Goal: Information Seeking & Learning: Learn about a topic

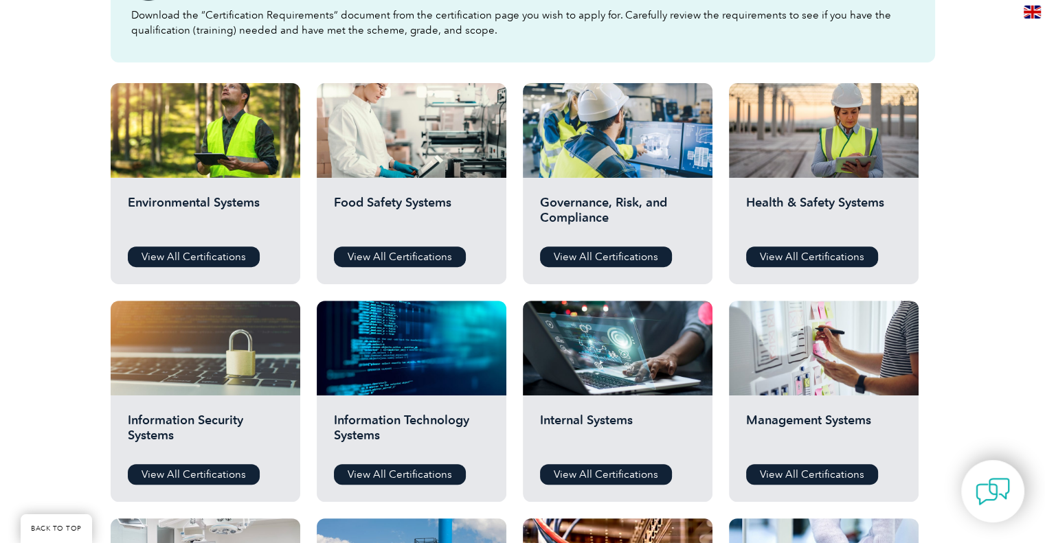
scroll to position [481, 0]
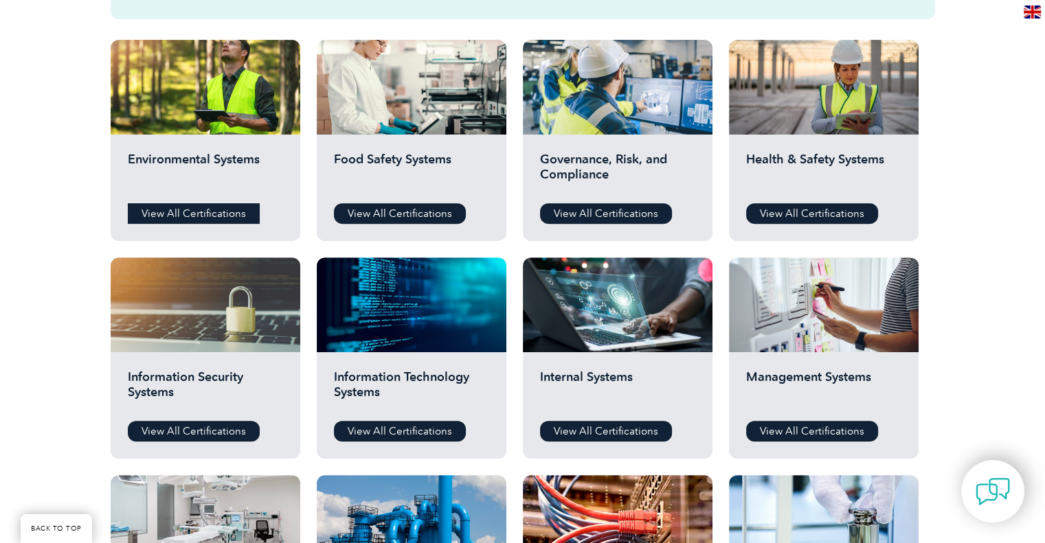
click at [174, 213] on link "View All Certifications" at bounding box center [194, 213] width 132 height 21
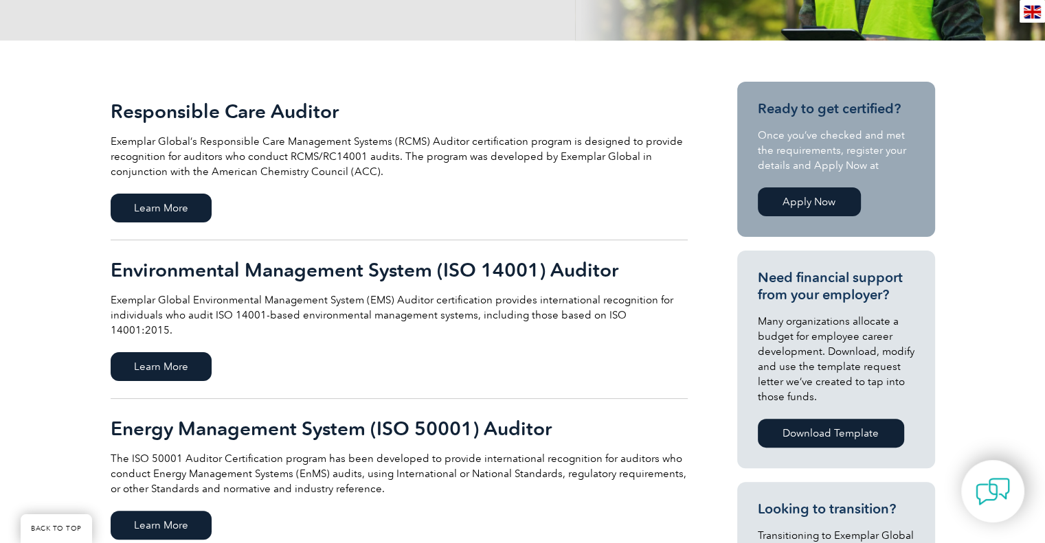
scroll to position [275, 0]
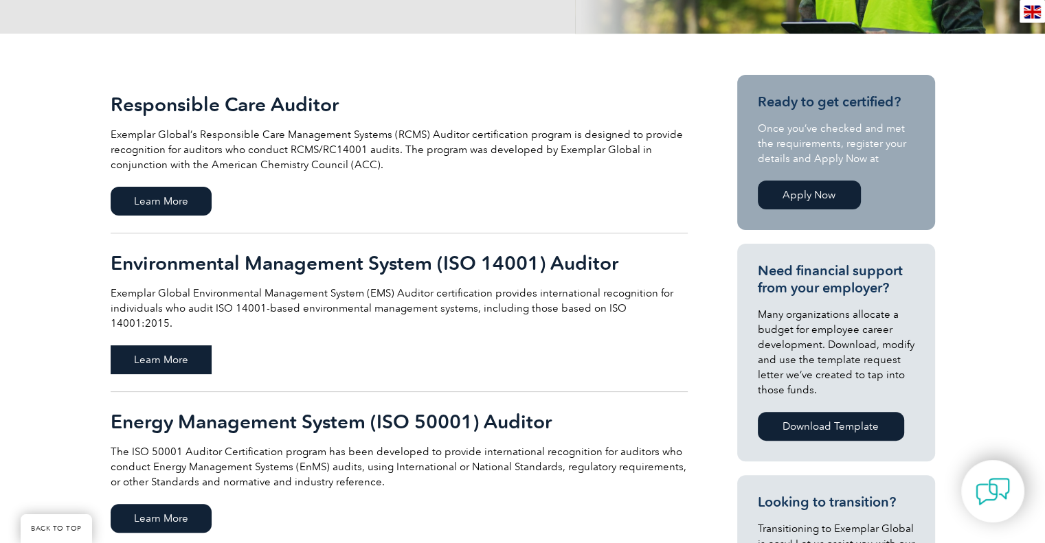
click at [140, 348] on span "Learn More" at bounding box center [161, 359] width 101 height 29
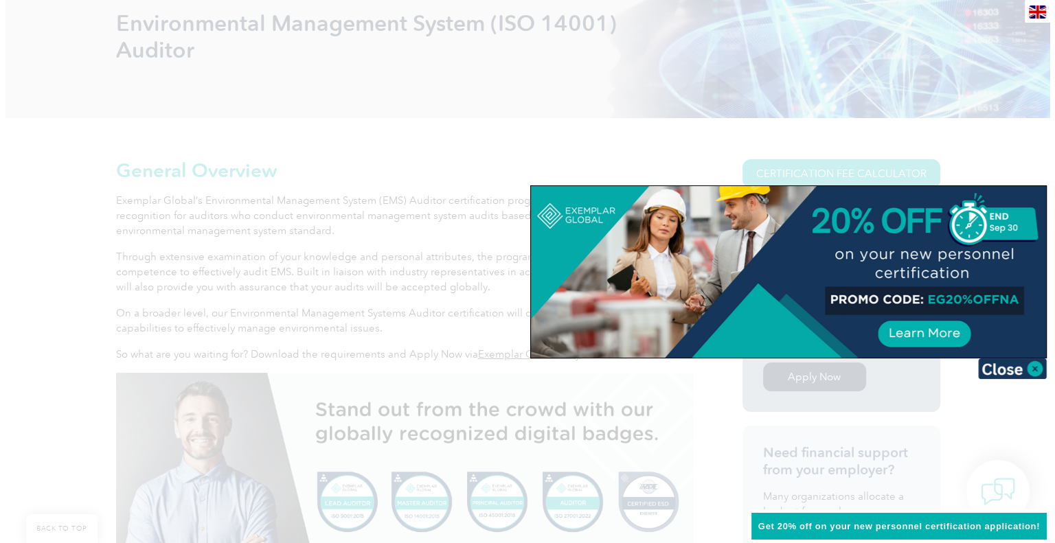
scroll to position [206, 0]
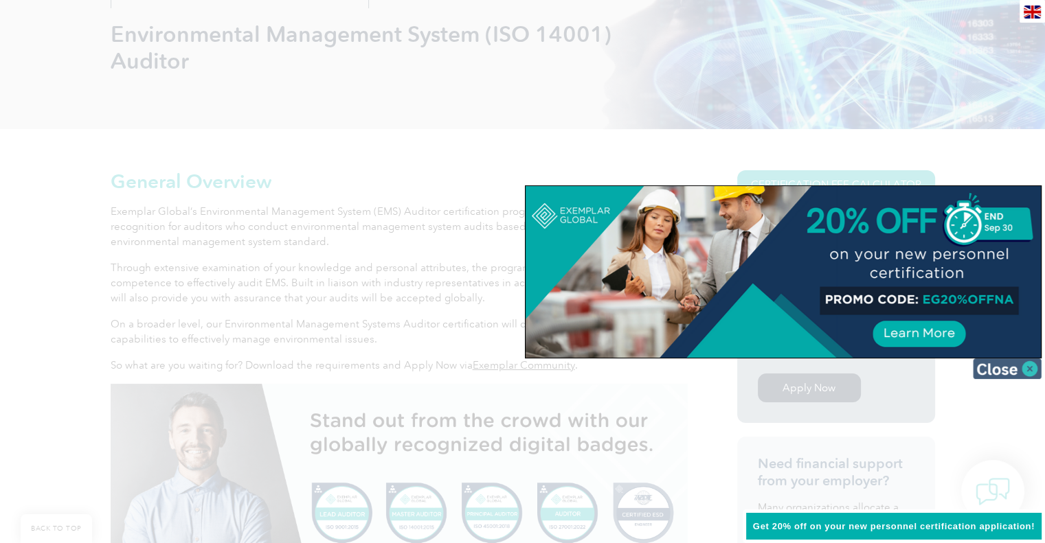
click at [1027, 370] on img at bounding box center [1007, 369] width 69 height 21
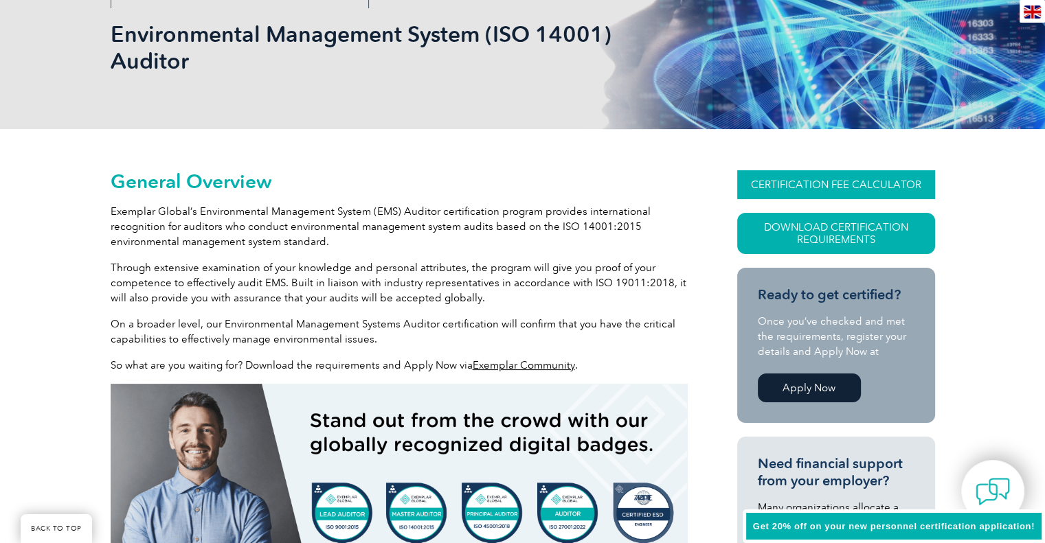
click at [799, 183] on link "CERTIFICATION FEE CALCULATOR" at bounding box center [836, 184] width 198 height 29
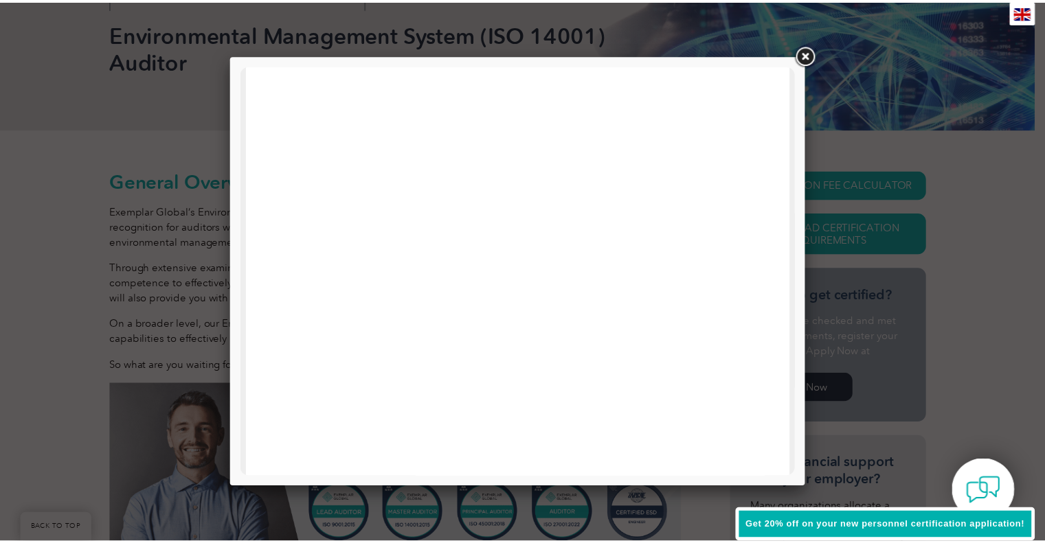
scroll to position [0, 0]
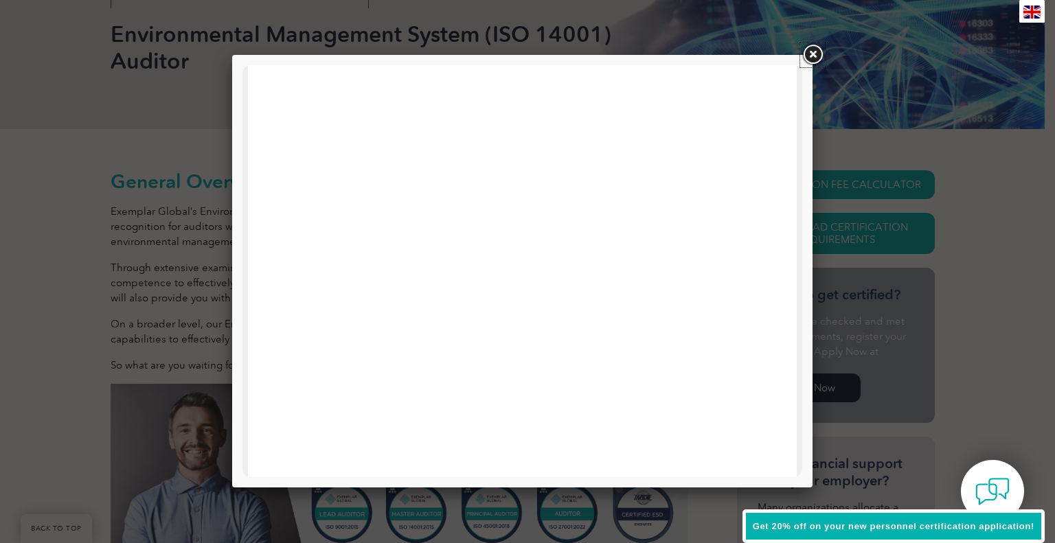
click at [810, 49] on link at bounding box center [812, 55] width 25 height 25
